Goal: Task Accomplishment & Management: Complete application form

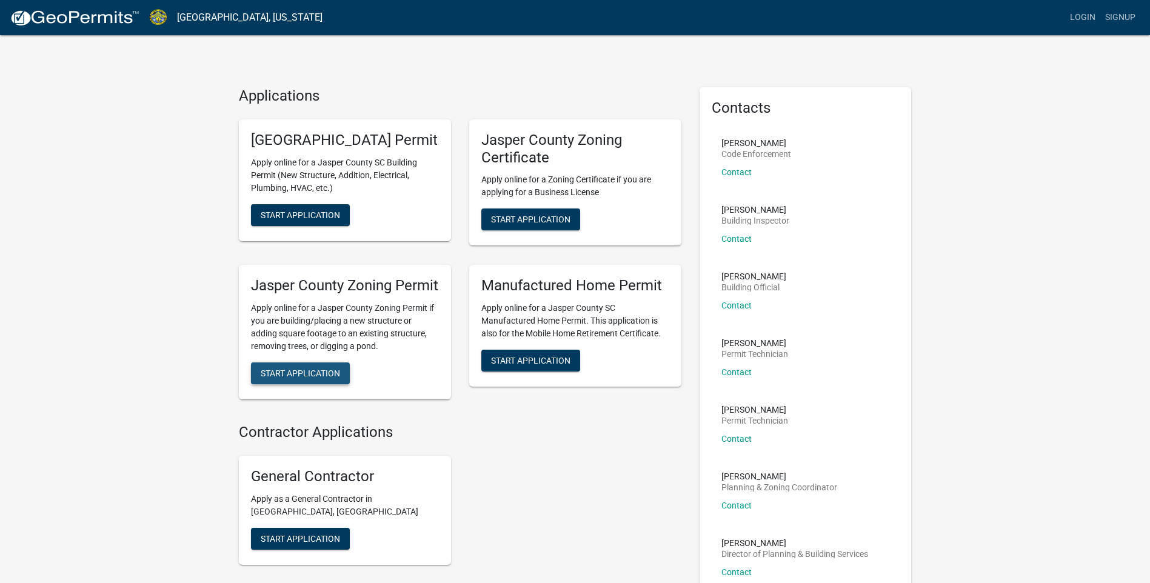
click at [265, 378] on span "Start Application" at bounding box center [300, 374] width 79 height 10
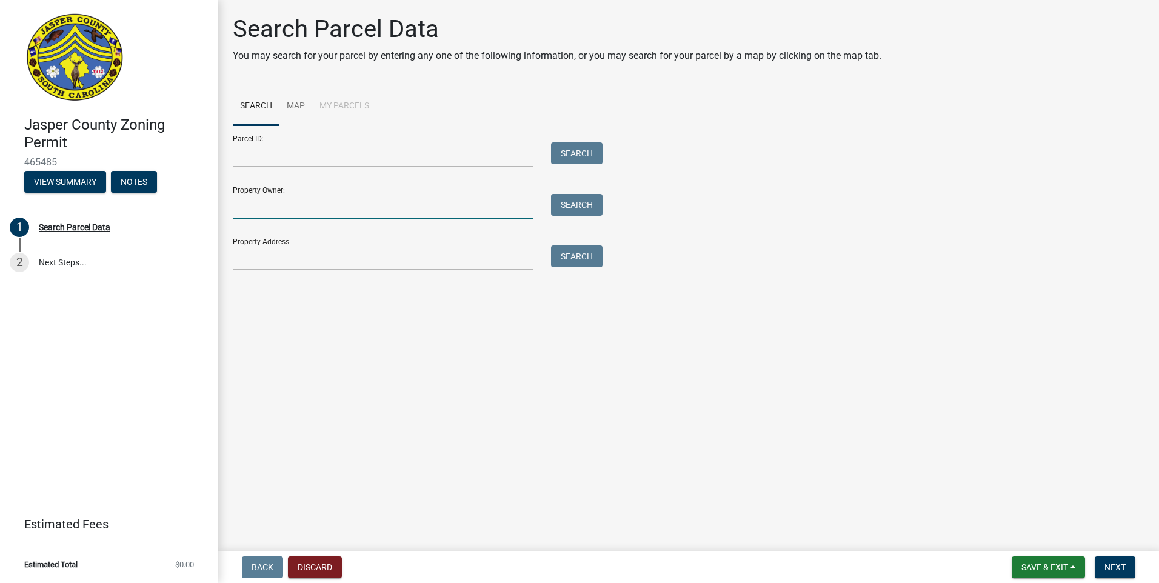
click at [255, 198] on input "Property Owner:" at bounding box center [383, 206] width 300 height 25
type input "[PERSON_NAME]"
click at [597, 207] on button "Search" at bounding box center [577, 205] width 52 height 22
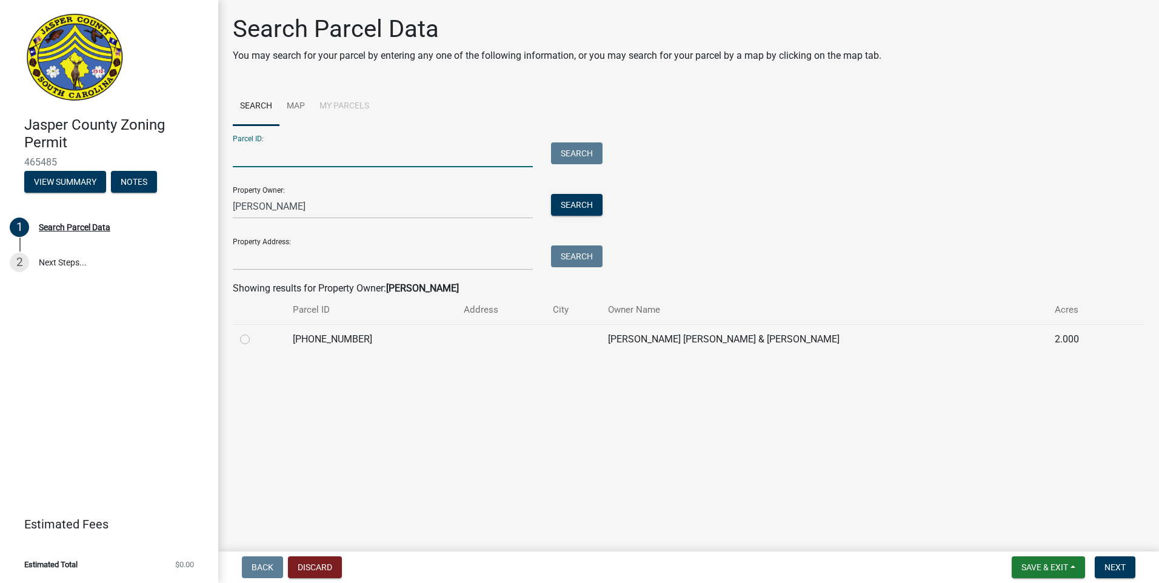
click at [301, 154] on input "Parcel ID:" at bounding box center [383, 154] width 300 height 25
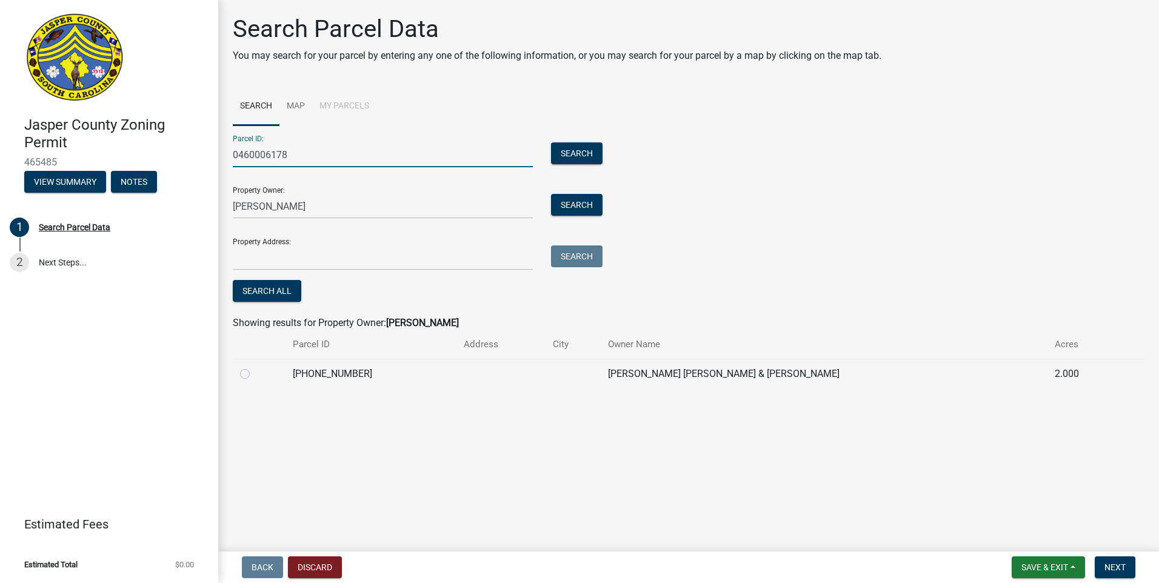
type input "0460006178"
click at [255, 367] on label at bounding box center [255, 367] width 0 height 0
click at [255, 375] on input "radio" at bounding box center [259, 371] width 8 height 8
radio input "true"
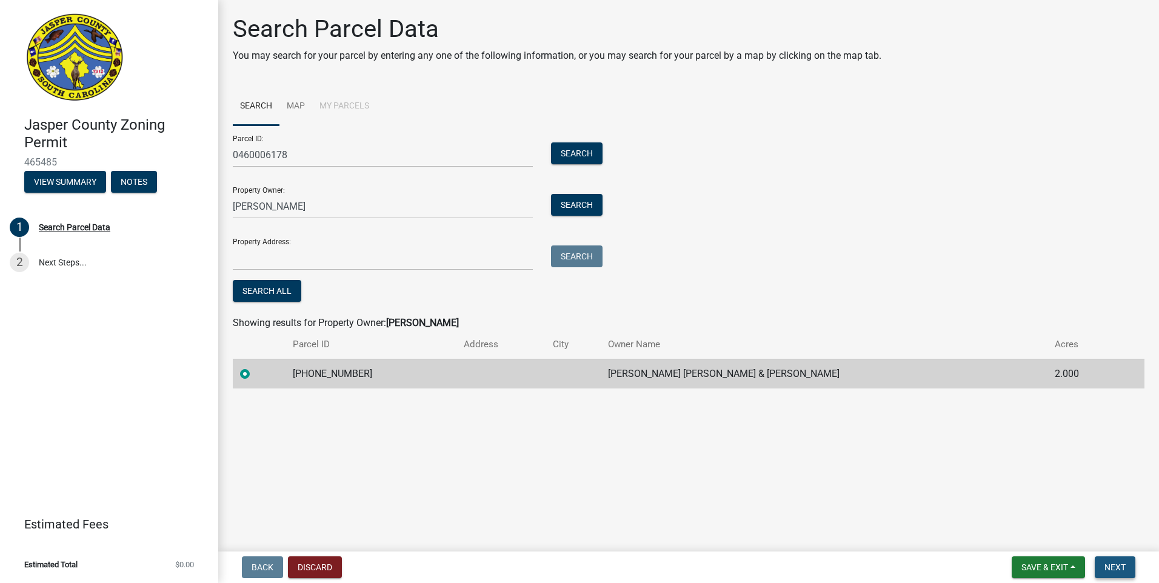
click at [1117, 566] on span "Next" at bounding box center [1114, 568] width 21 height 10
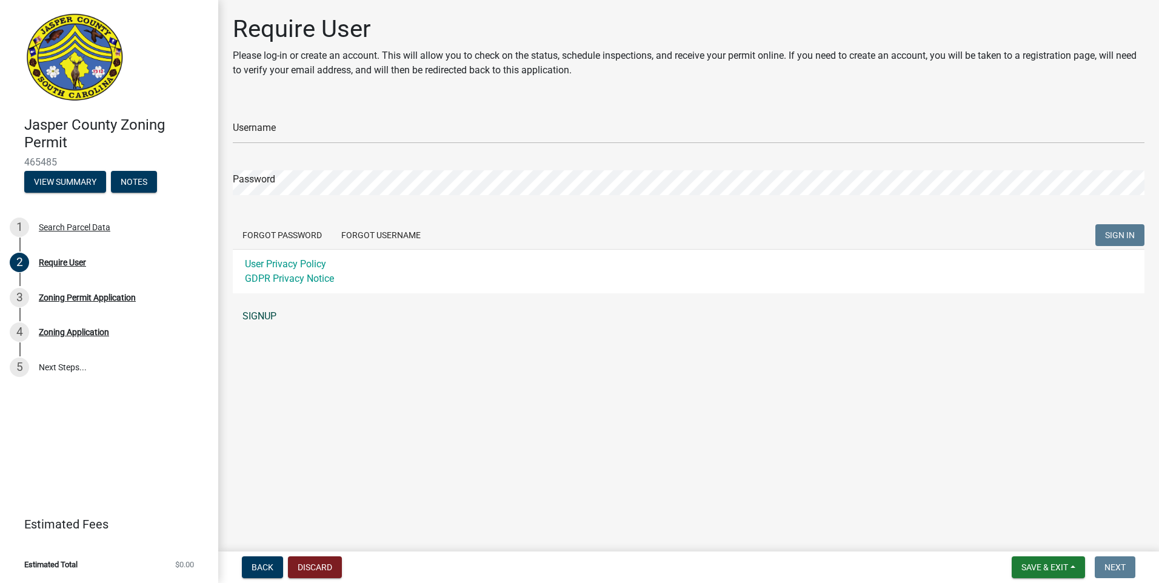
click at [259, 321] on link "SIGNUP" at bounding box center [689, 316] width 912 height 24
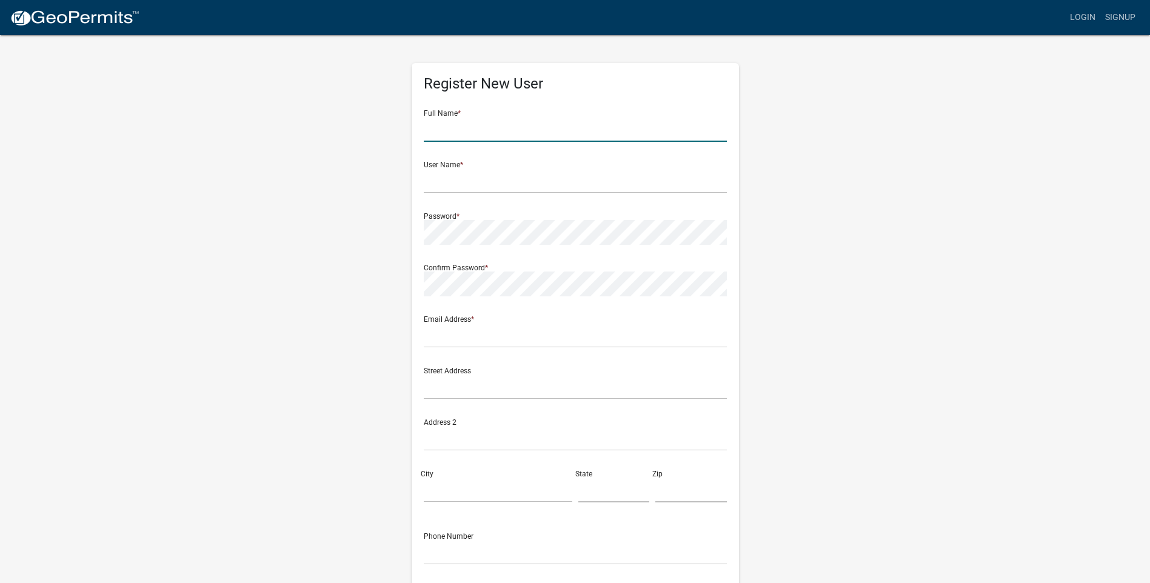
click at [483, 129] on input "text" at bounding box center [575, 129] width 303 height 25
type input "[PERSON_NAME]"
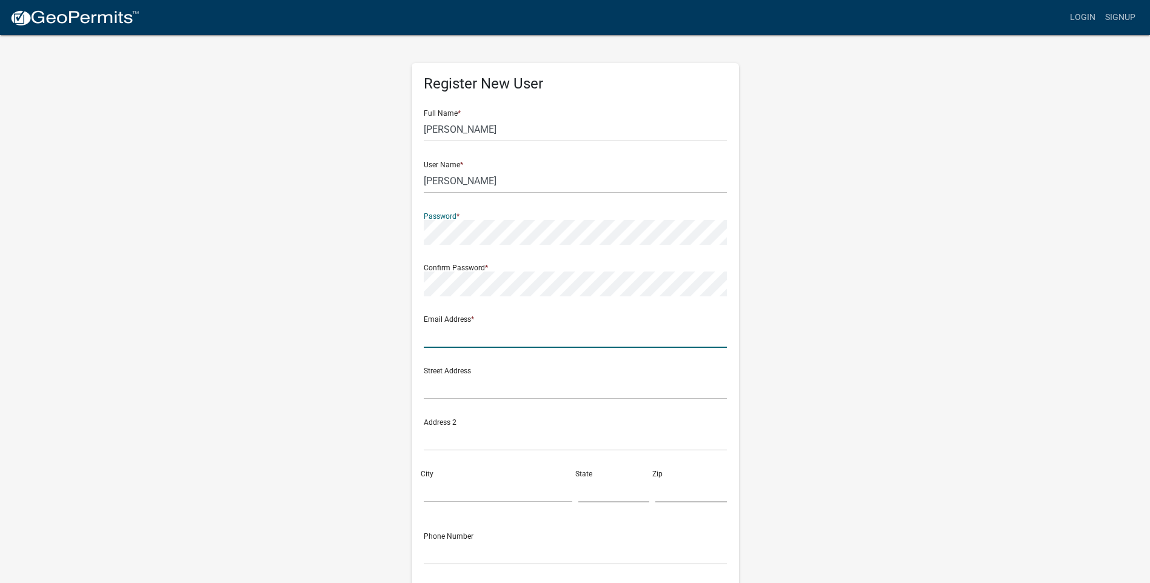
click at [451, 334] on input "text" at bounding box center [575, 335] width 303 height 25
type input "[EMAIL_ADDRESS][DOMAIN_NAME]"
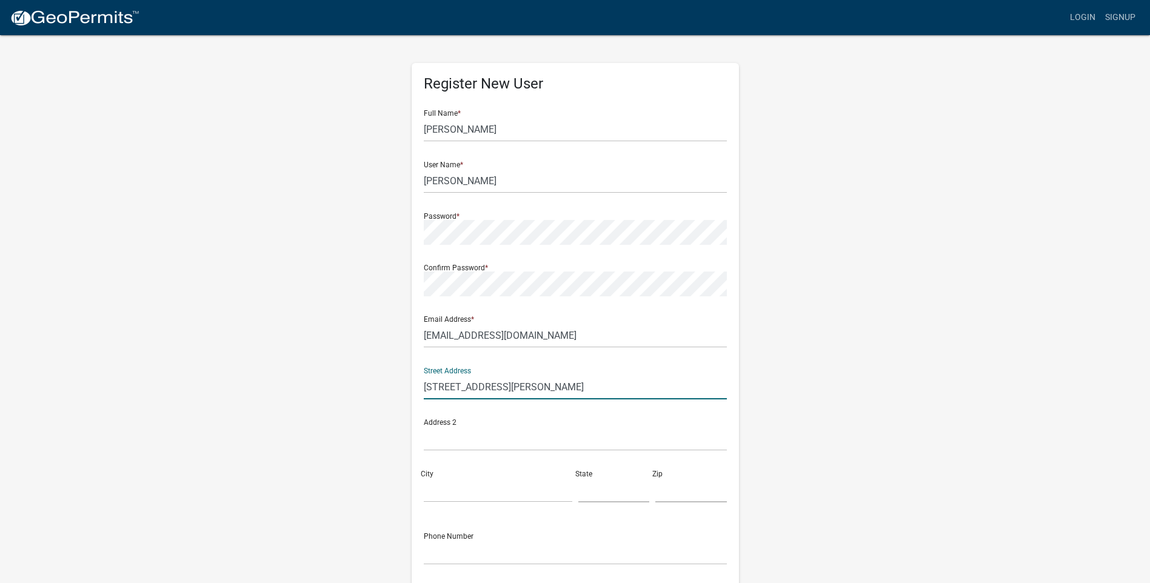
type input "[STREET_ADDRESS][PERSON_NAME]"
type input "bluffton"
click at [612, 490] on input "text" at bounding box center [614, 490] width 72 height 25
type input "sc"
click at [676, 496] on input "text" at bounding box center [691, 490] width 72 height 25
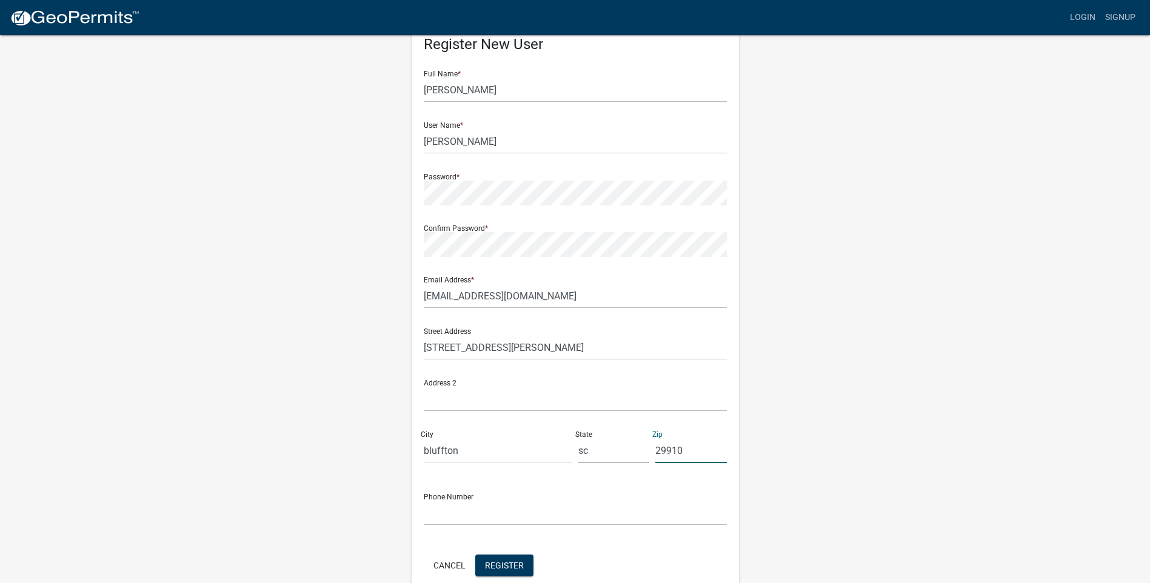
scroll to position [61, 0]
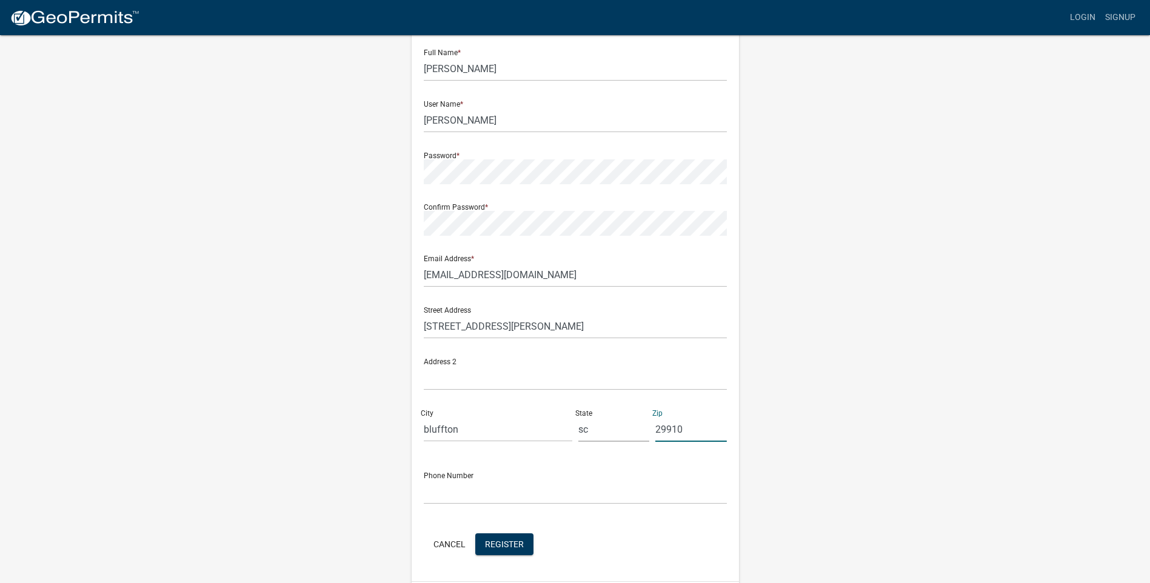
type input "29910"
click at [495, 495] on input "text" at bounding box center [575, 491] width 303 height 25
type input "[PHONE_NUMBER]"
click at [517, 541] on span "Register" at bounding box center [504, 544] width 39 height 10
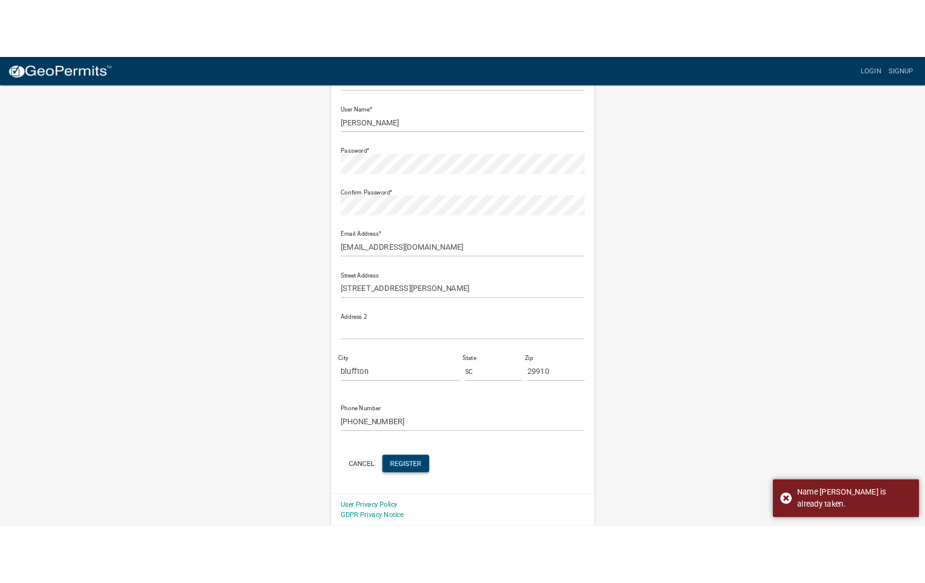
scroll to position [0, 0]
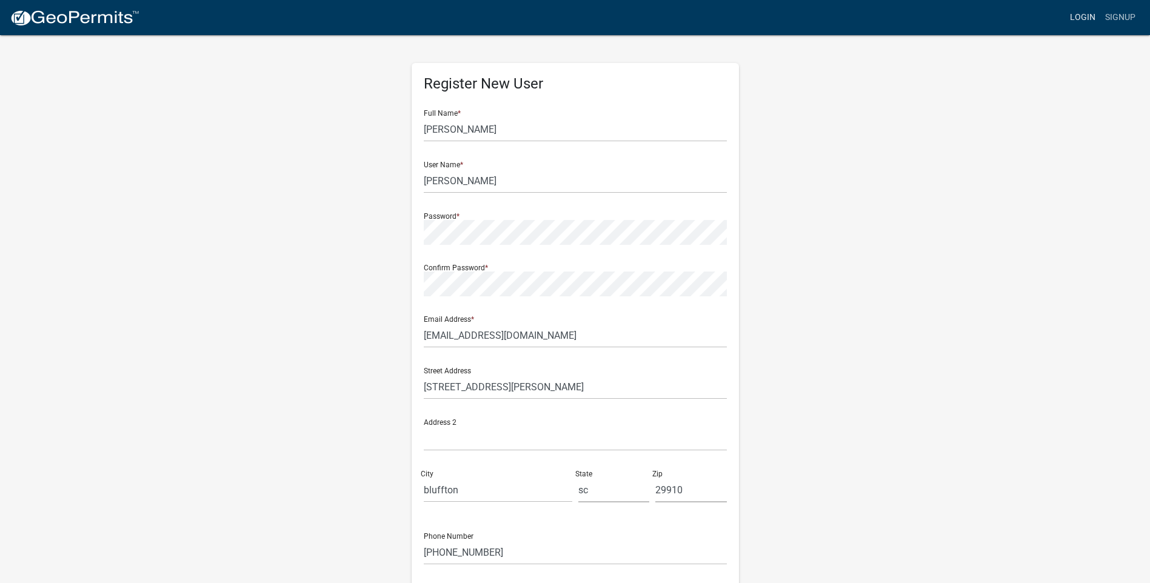
click at [1084, 18] on link "Login" at bounding box center [1082, 17] width 35 height 23
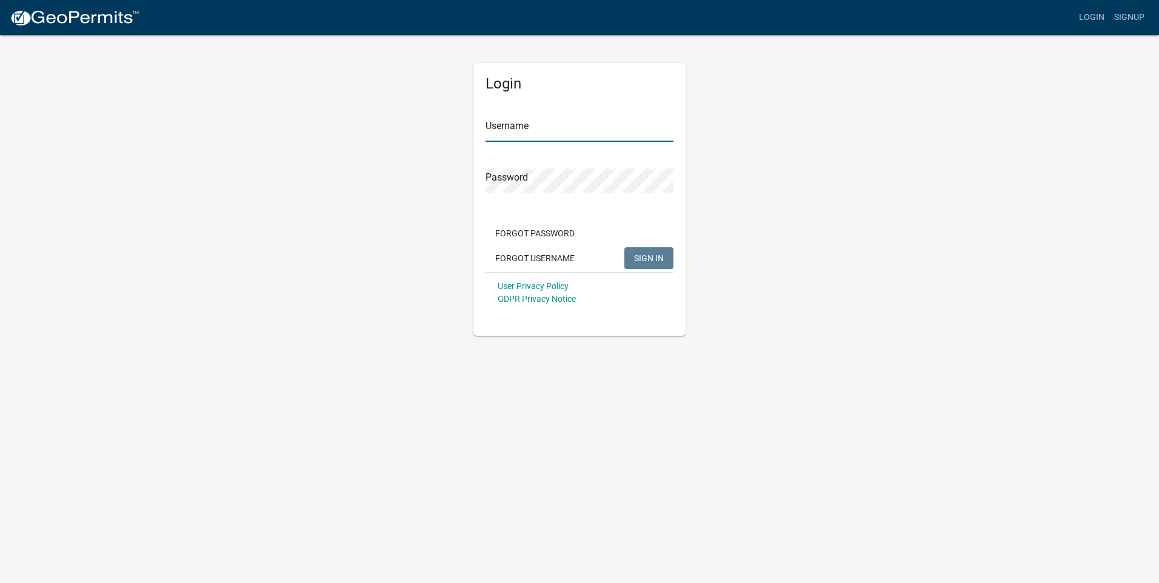
click at [524, 134] on input "Username" at bounding box center [580, 129] width 188 height 25
type input "[PERSON_NAME]"
click at [624, 247] on button "SIGN IN" at bounding box center [648, 258] width 49 height 22
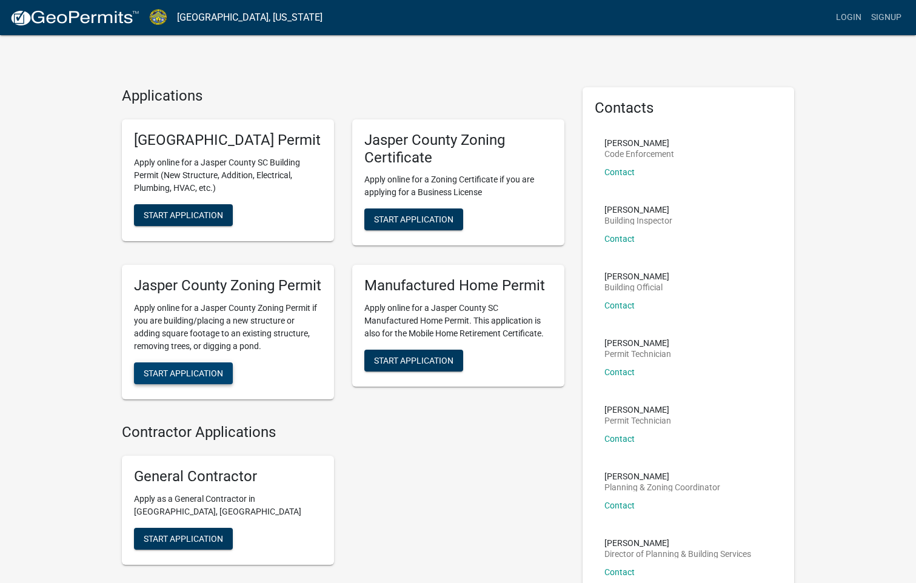
click at [192, 378] on span "Start Application" at bounding box center [183, 374] width 79 height 10
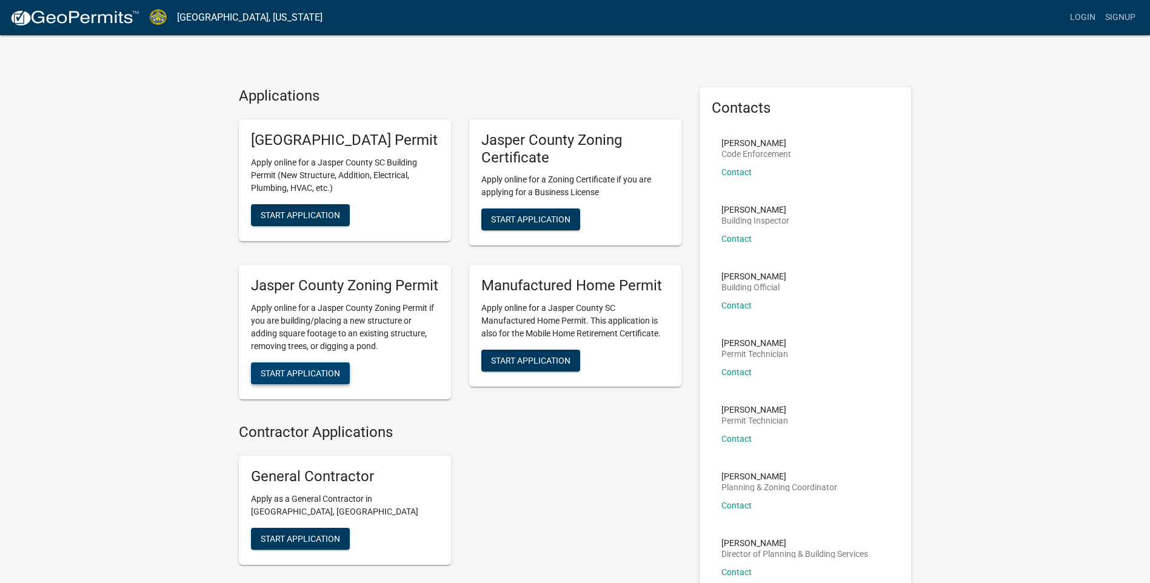
click at [286, 378] on span "Start Application" at bounding box center [300, 374] width 79 height 10
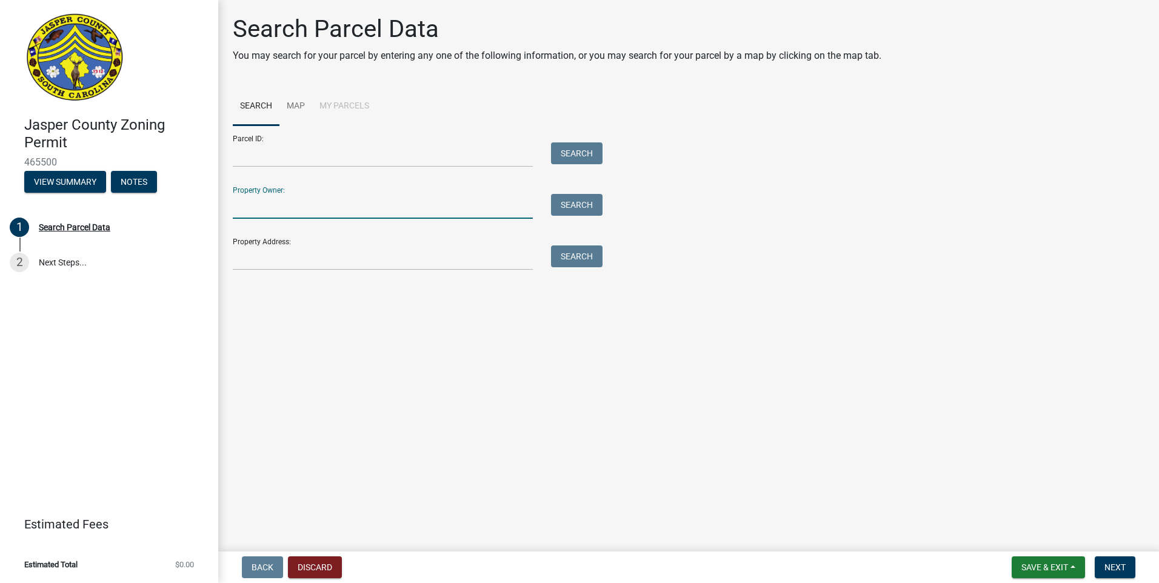
click at [299, 209] on input "Property Owner:" at bounding box center [383, 206] width 300 height 25
type input "[PERSON_NAME]"
type input "0460006178"
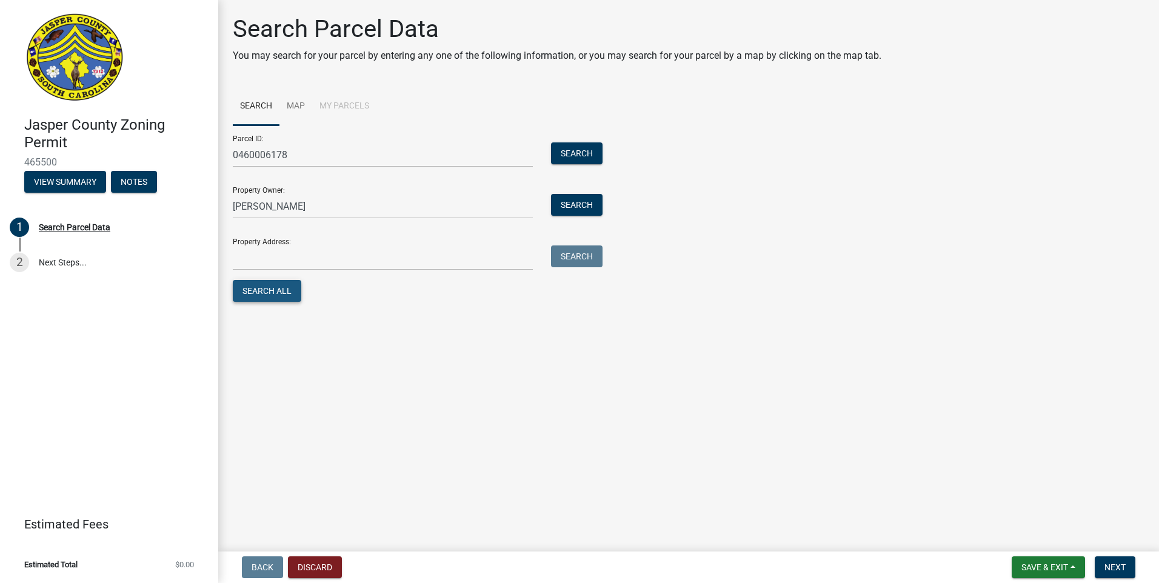
click at [258, 295] on button "Search All" at bounding box center [267, 291] width 68 height 22
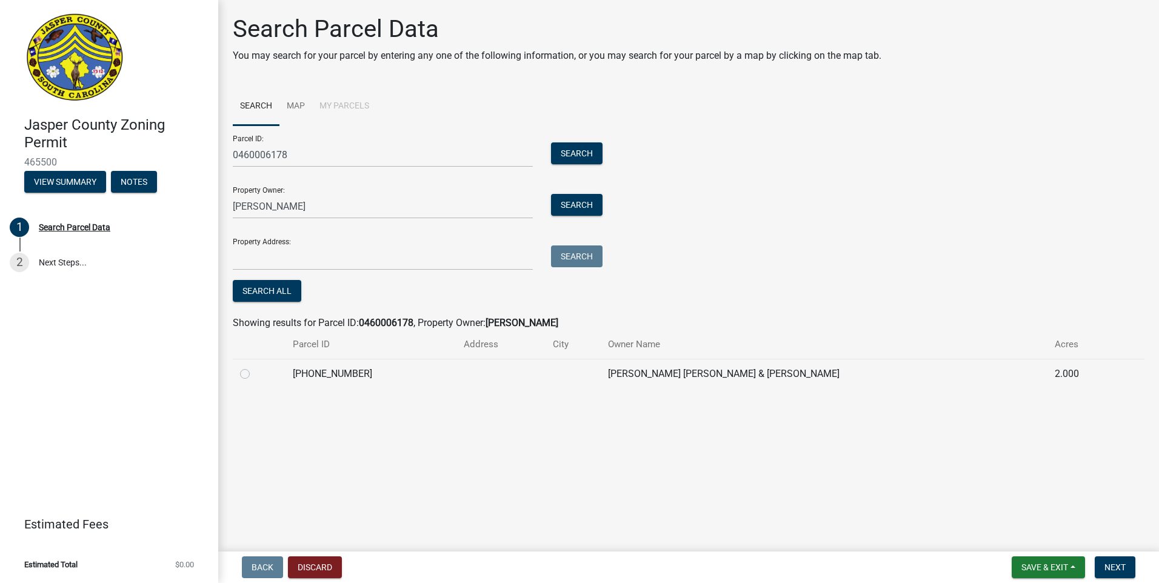
click at [786, 378] on td "[PERSON_NAME] [PERSON_NAME] & [PERSON_NAME]" at bounding box center [824, 374] width 447 height 30
click at [255, 367] on label at bounding box center [255, 367] width 0 height 0
click at [255, 374] on input "radio" at bounding box center [259, 371] width 8 height 8
radio input "true"
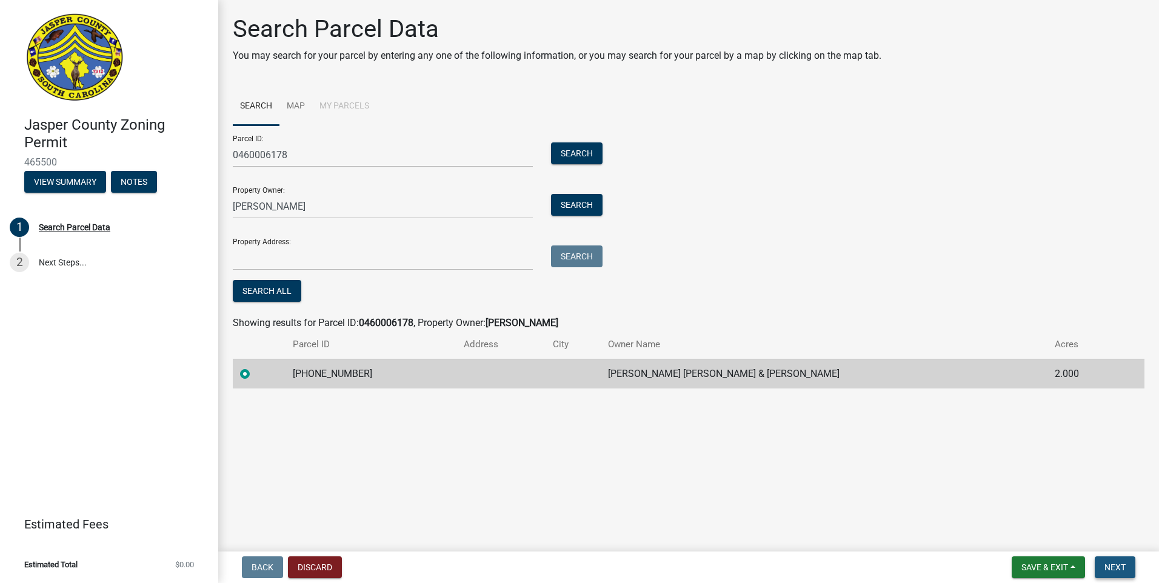
click at [1120, 564] on span "Next" at bounding box center [1114, 568] width 21 height 10
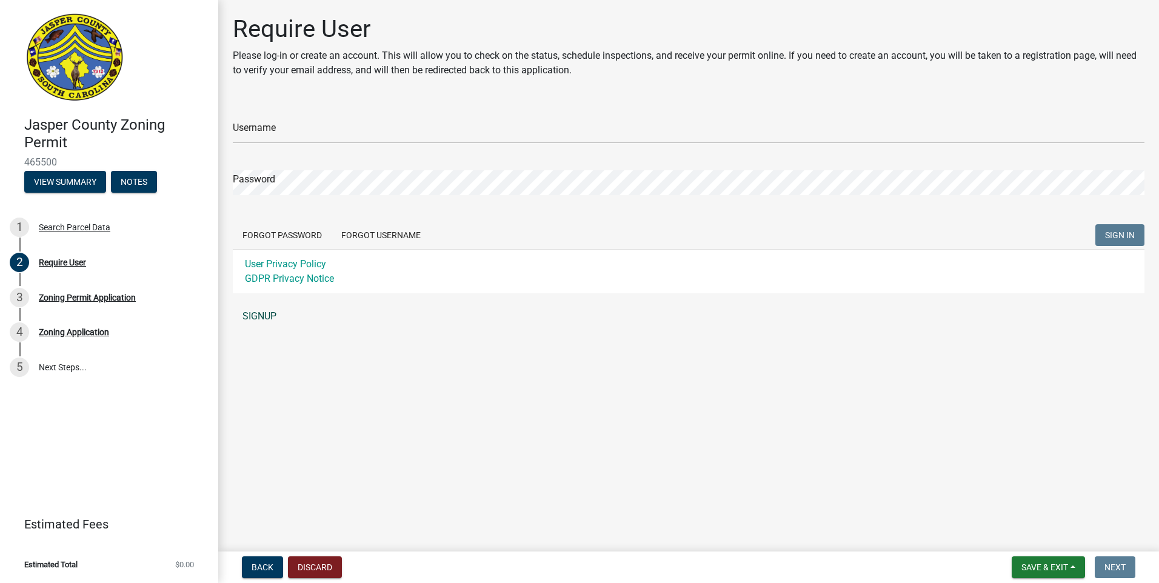
click at [255, 317] on link "SIGNUP" at bounding box center [689, 316] width 912 height 24
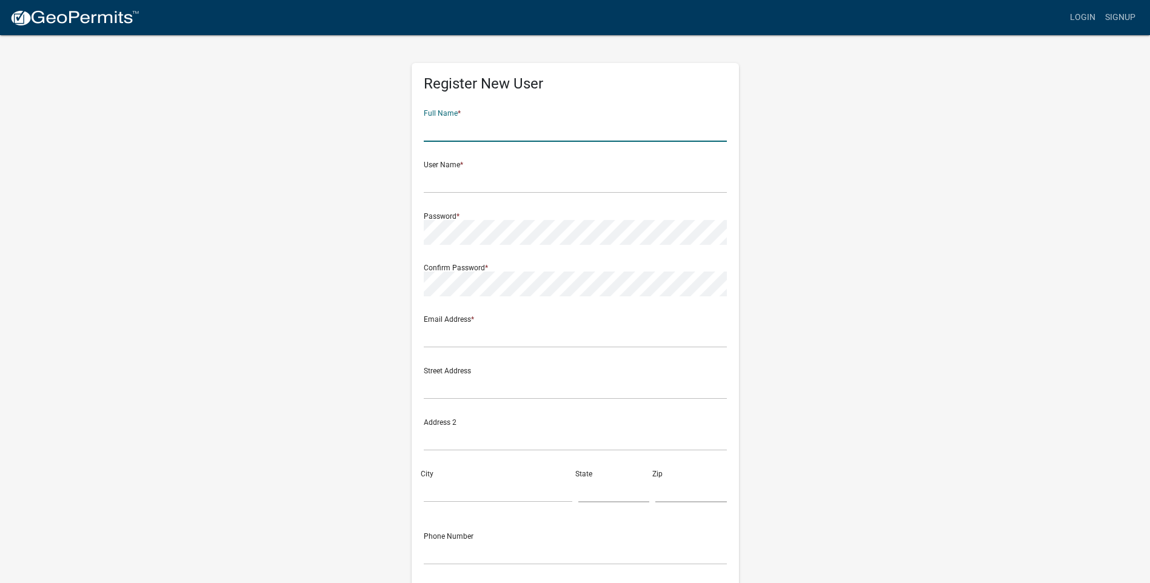
click at [446, 133] on input "text" at bounding box center [575, 129] width 303 height 25
type input "[PERSON_NAME]"
type input "[EMAIL_ADDRESS][DOMAIN_NAME]"
type input "[STREET_ADDRESS][PERSON_NAME]"
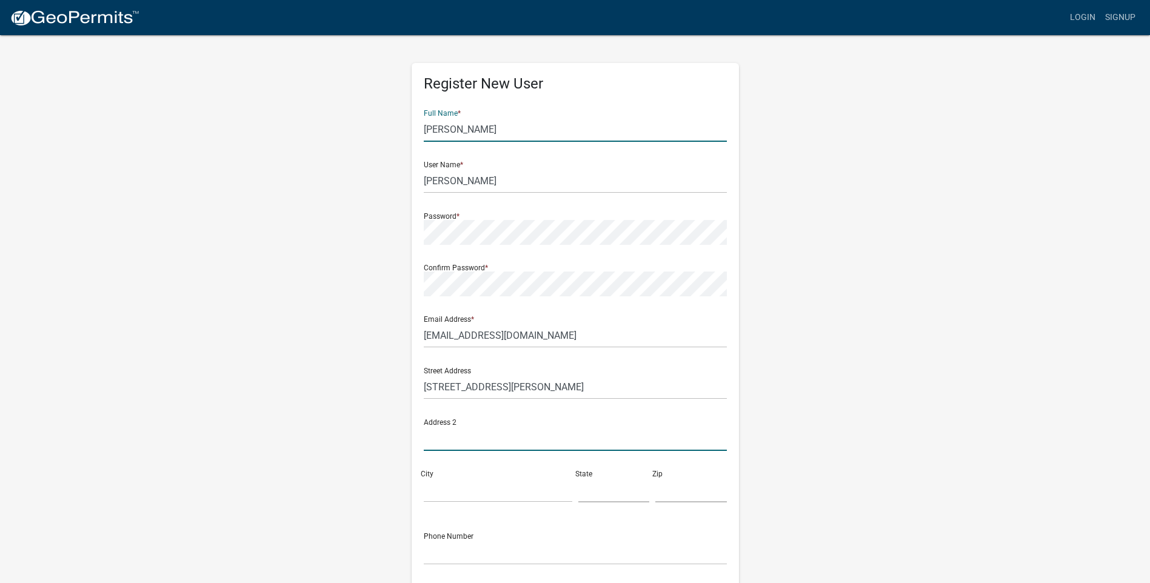
type input "bluffton"
type input "sc"
type input "29910"
type input "[PHONE_NUMBER]"
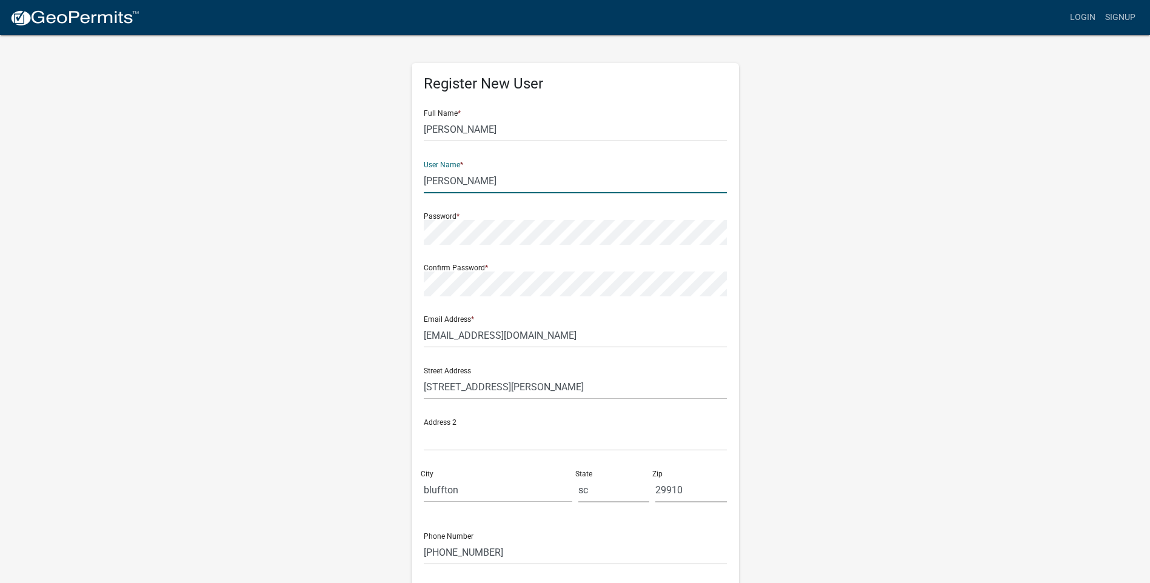
click at [461, 179] on input "[PERSON_NAME]" at bounding box center [575, 181] width 303 height 25
type input "Sarito"
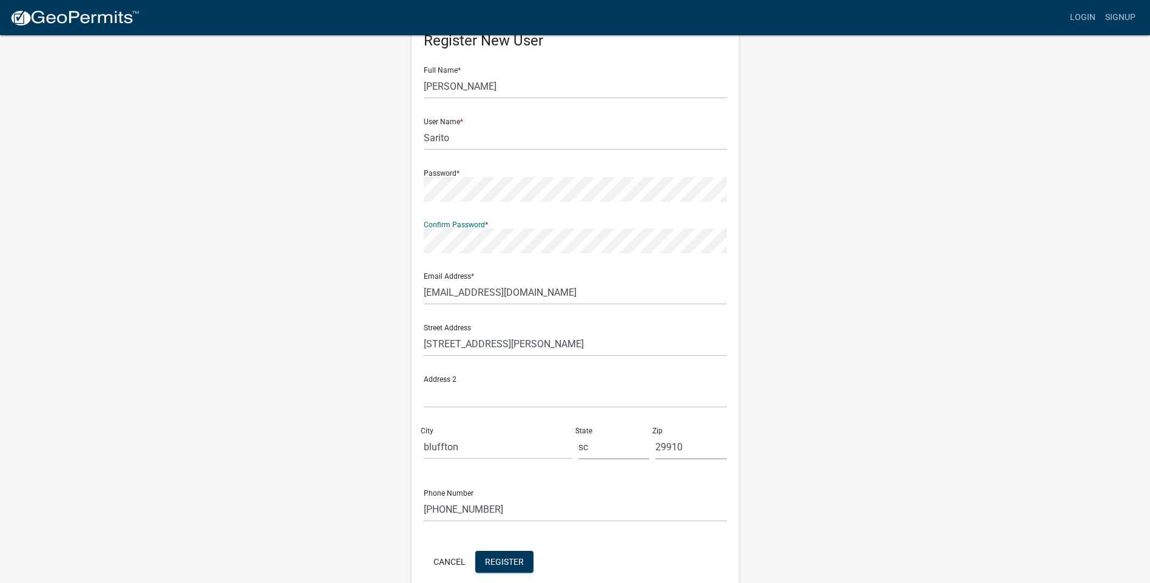
scroll to position [99, 0]
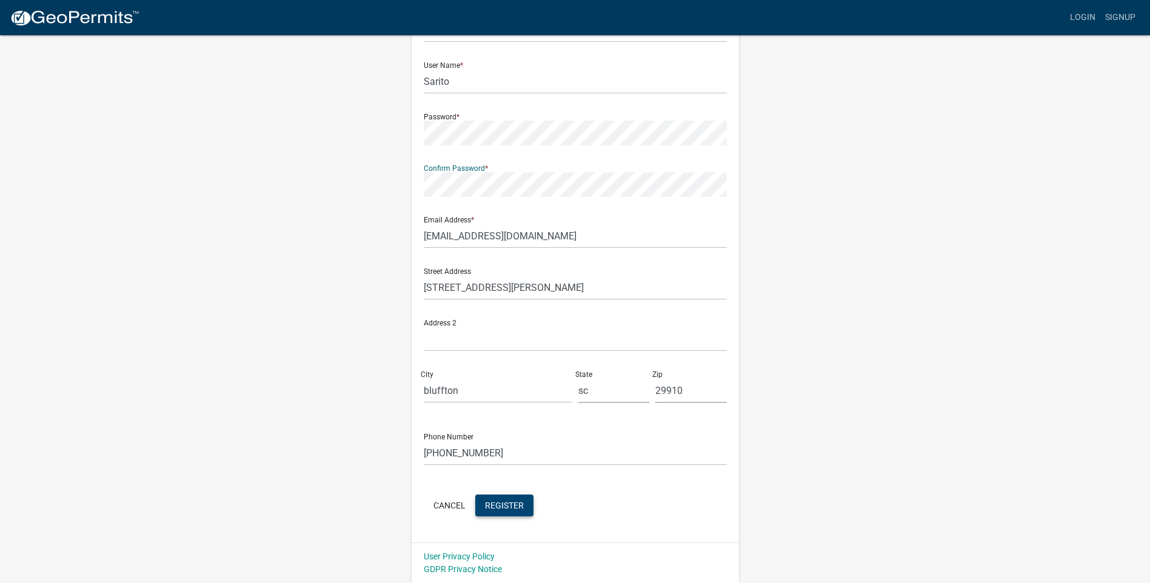
click at [512, 506] on span "Register" at bounding box center [504, 505] width 39 height 10
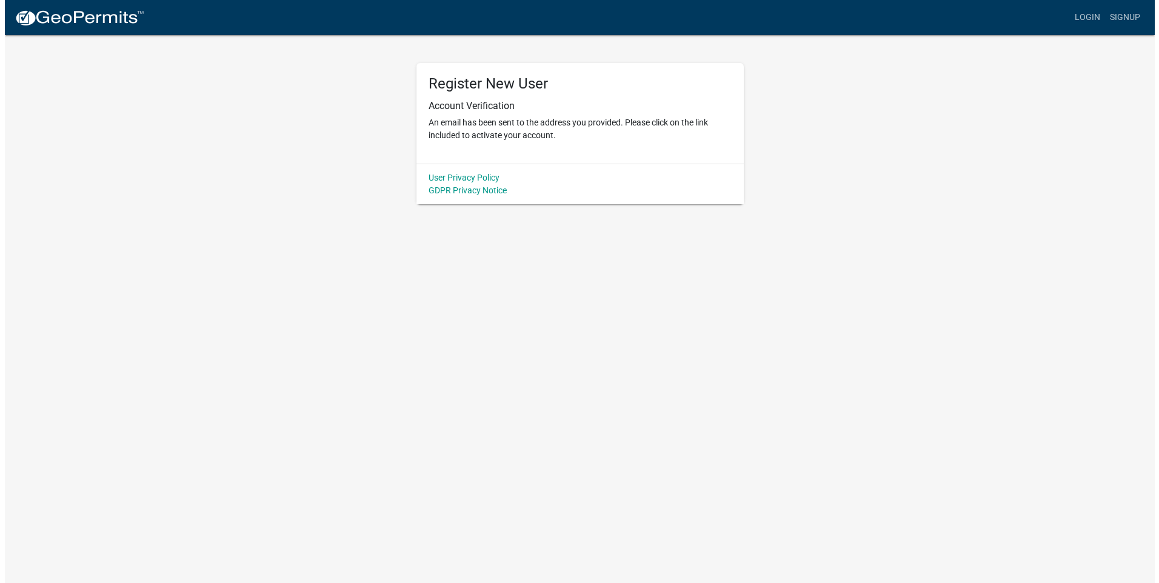
scroll to position [0, 0]
click at [412, 485] on body "Internet Explorer does NOT work with GeoPermits. Get a new browser for more sec…" at bounding box center [579, 291] width 1159 height 583
